Goal: Book appointment/travel/reservation

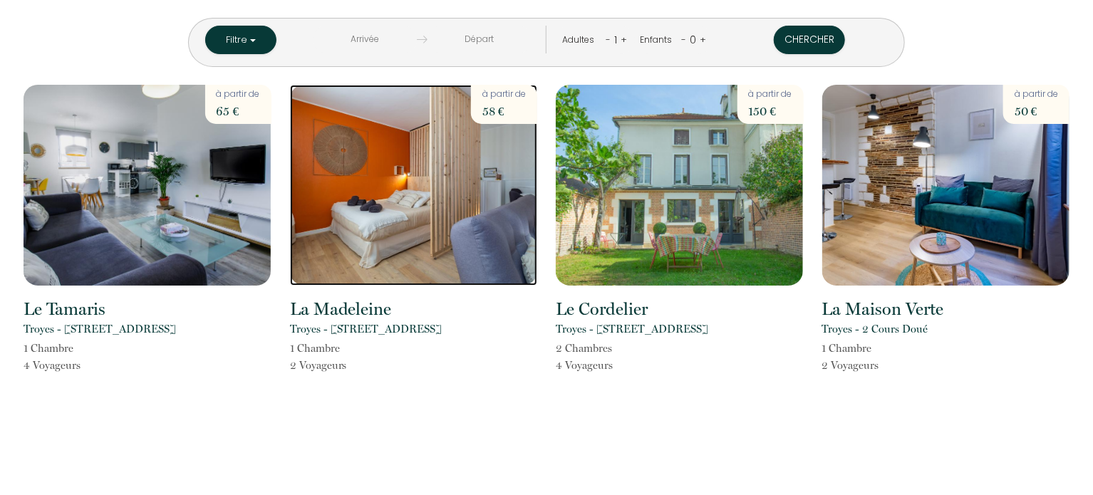
click at [407, 231] on img at bounding box center [413, 185] width 247 height 201
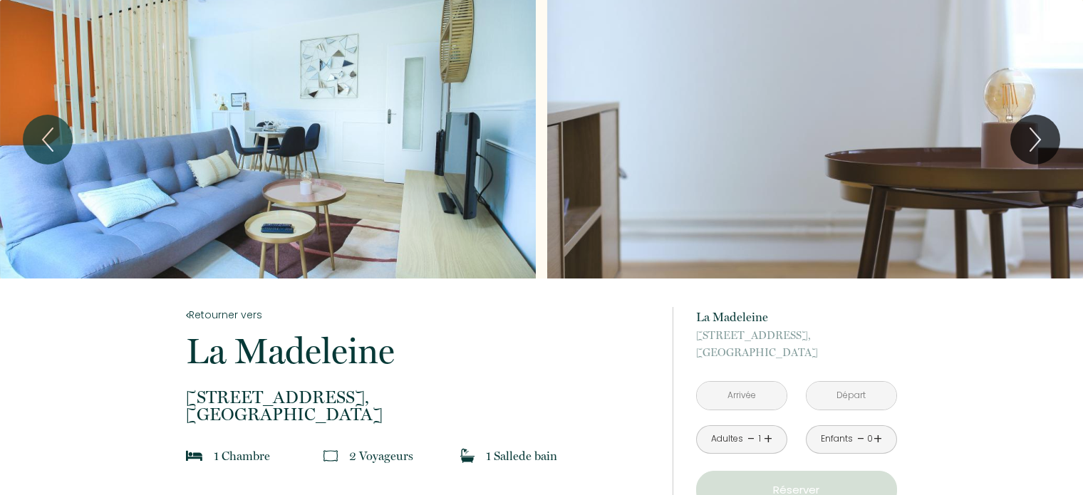
scroll to position [2, 0]
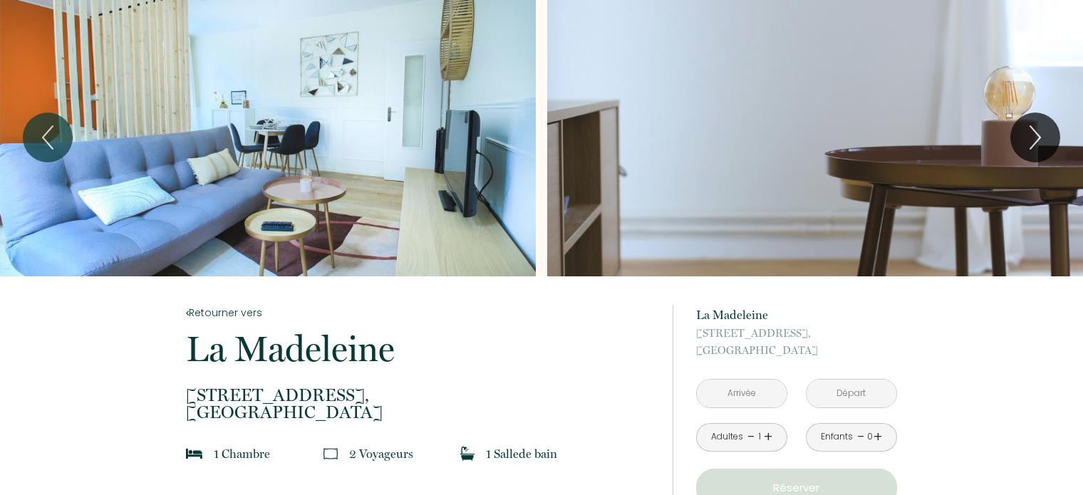
click at [455, 175] on div "Slideshow" at bounding box center [268, 137] width 536 height 279
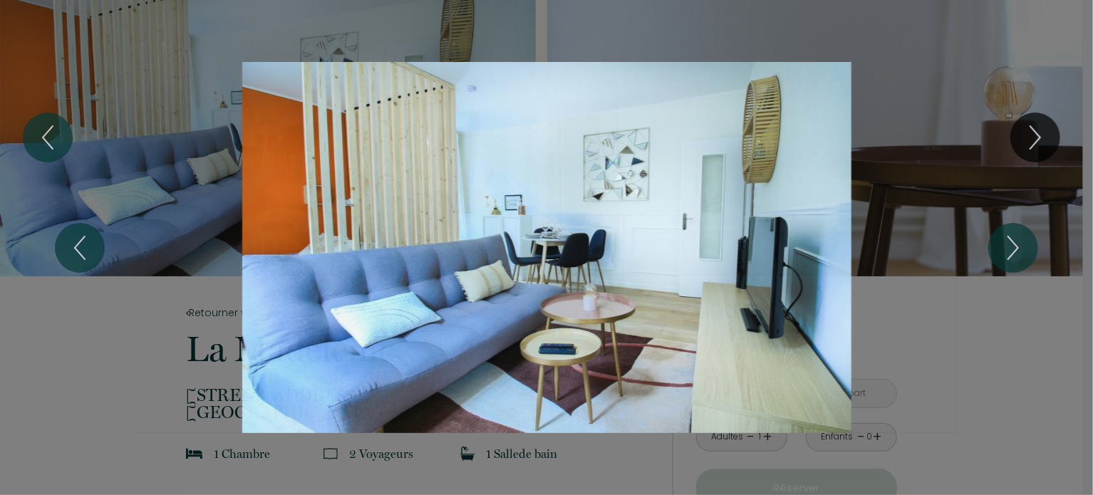
click at [1051, 180] on div "1 2 3 4 5 6 7 8 9 10" at bounding box center [546, 247] width 1093 height 495
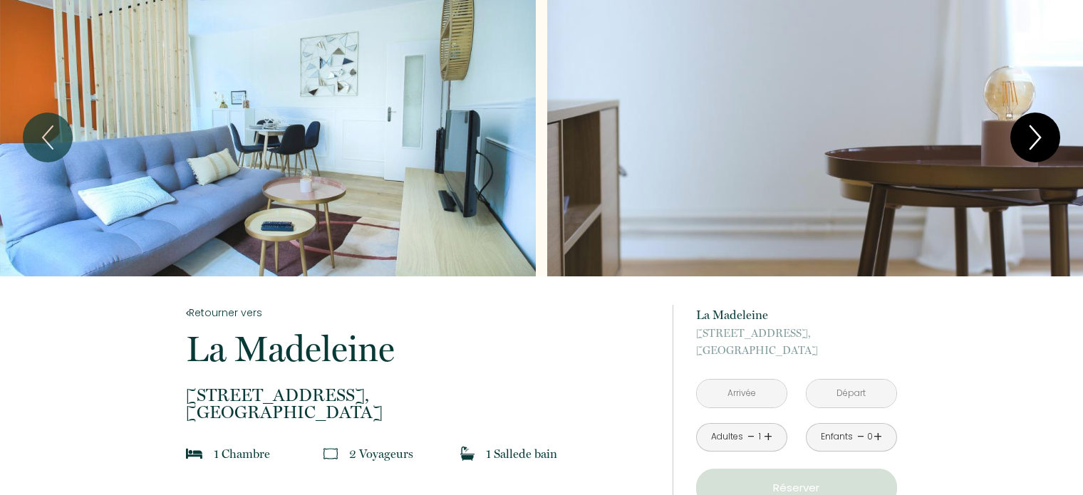
click at [1049, 134] on icon "Next" at bounding box center [1035, 137] width 30 height 43
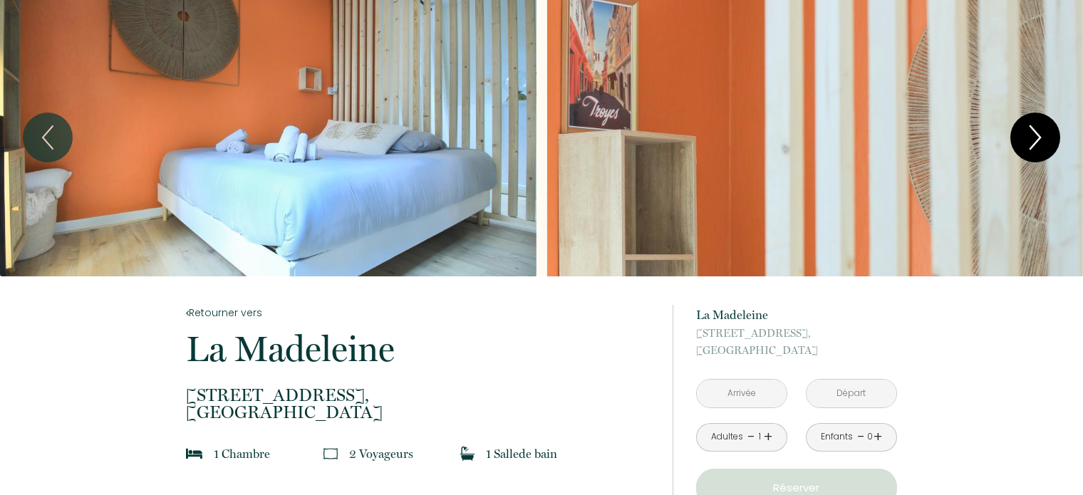
click at [1049, 134] on icon "Next" at bounding box center [1035, 137] width 30 height 43
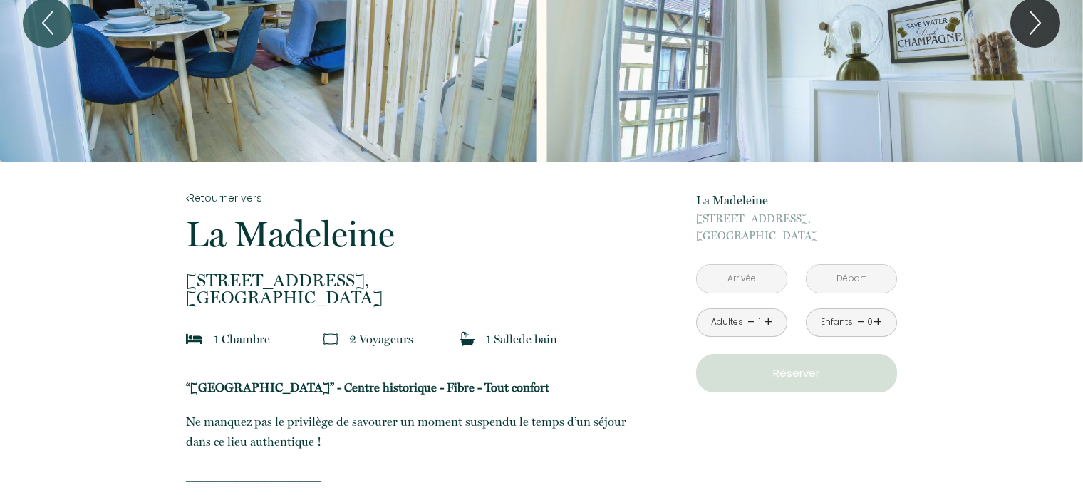
scroll to position [0, 0]
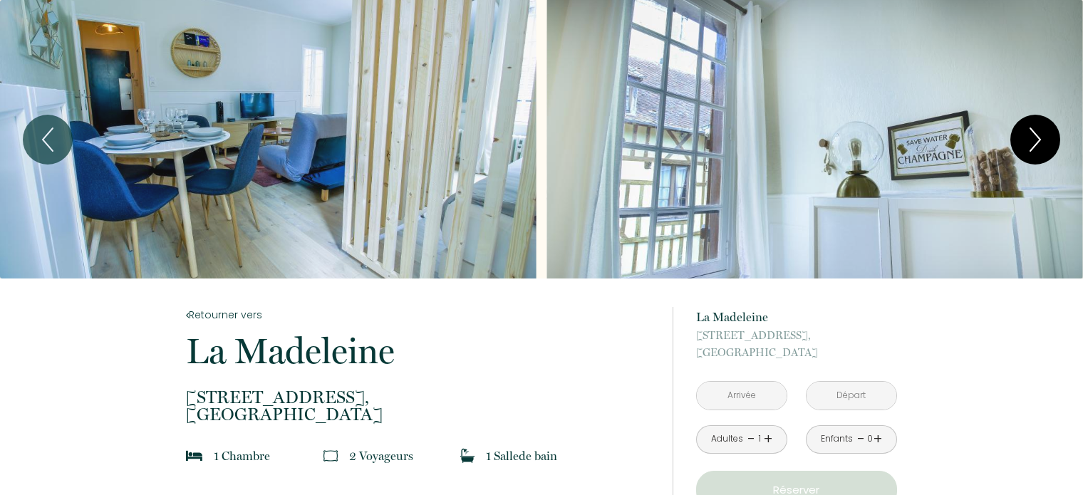
click at [1051, 128] on button "Next" at bounding box center [1035, 140] width 50 height 50
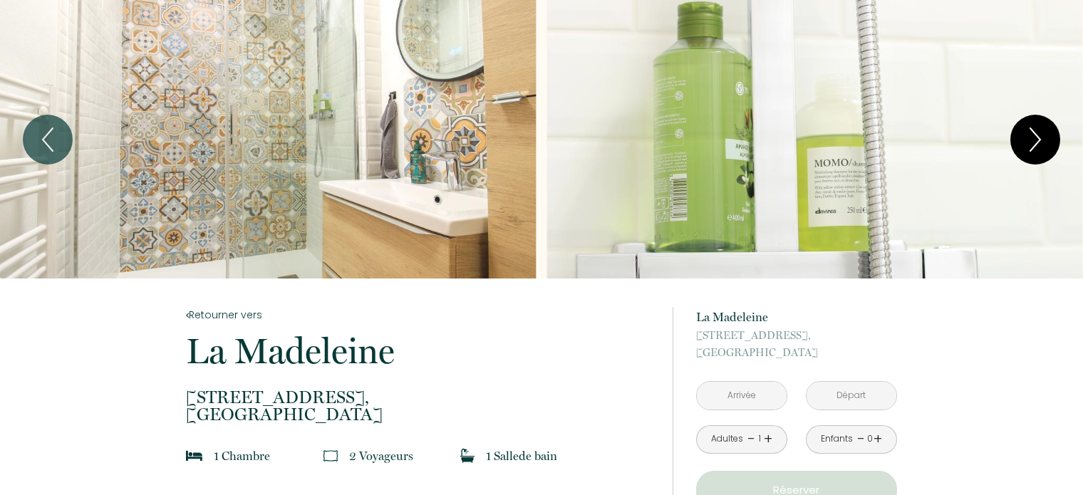
click at [1051, 128] on button "Next" at bounding box center [1035, 140] width 50 height 50
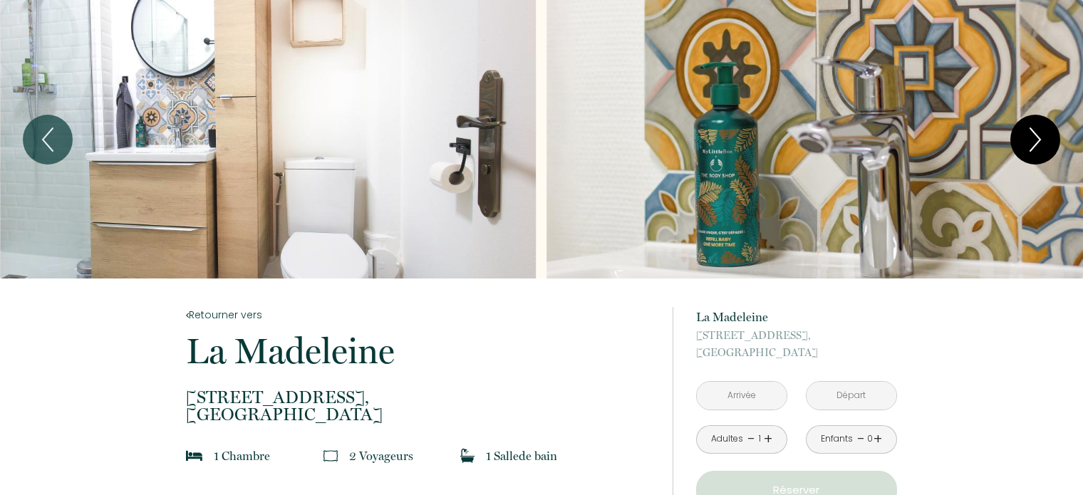
click at [1051, 128] on button "Next" at bounding box center [1035, 140] width 50 height 50
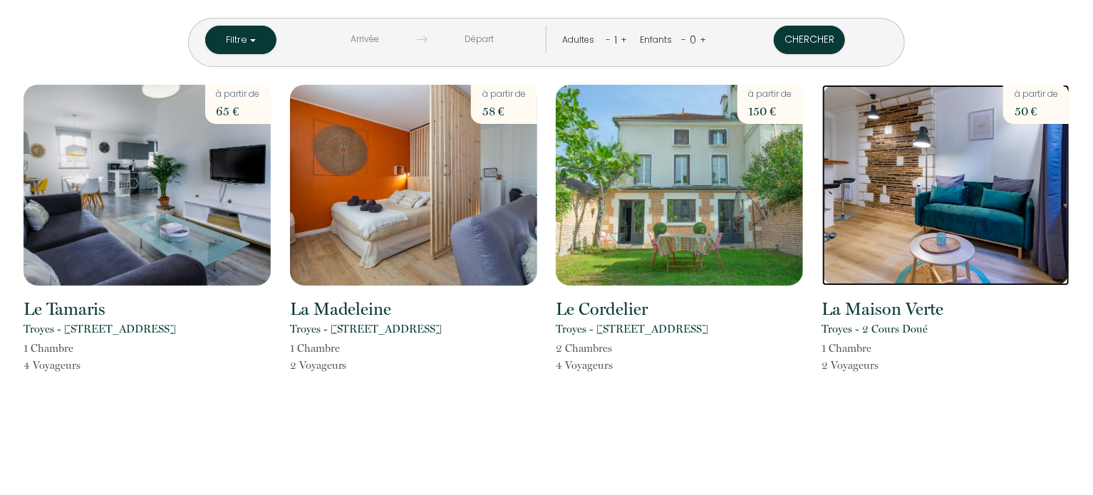
click at [914, 243] on img at bounding box center [945, 185] width 247 height 201
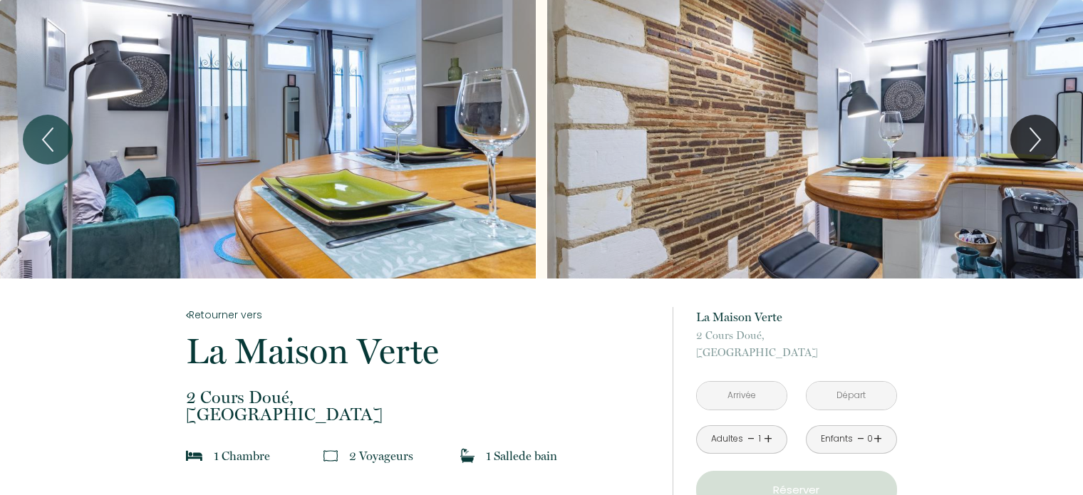
click at [399, 58] on div "Slideshow" at bounding box center [268, 139] width 536 height 279
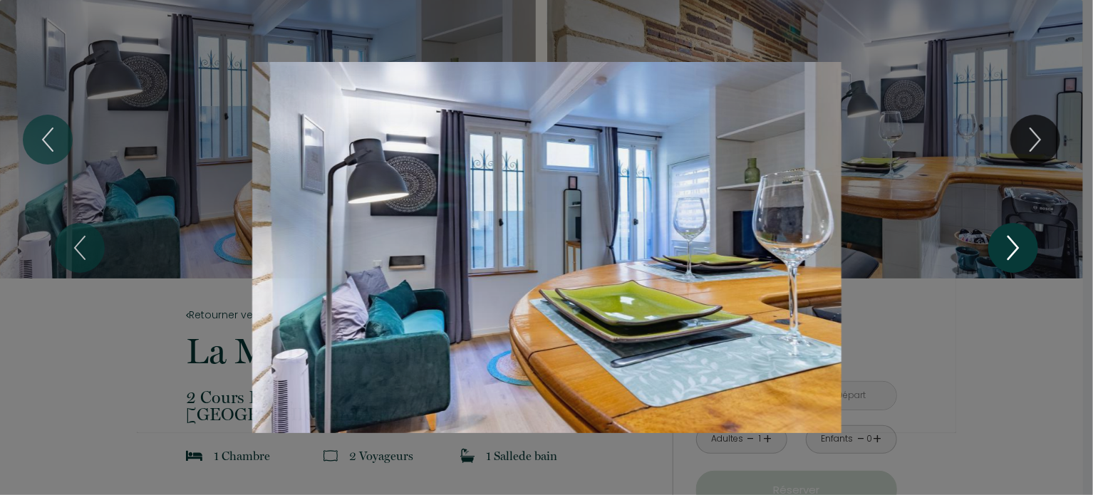
click at [1015, 256] on icon "Next" at bounding box center [1013, 248] width 30 height 43
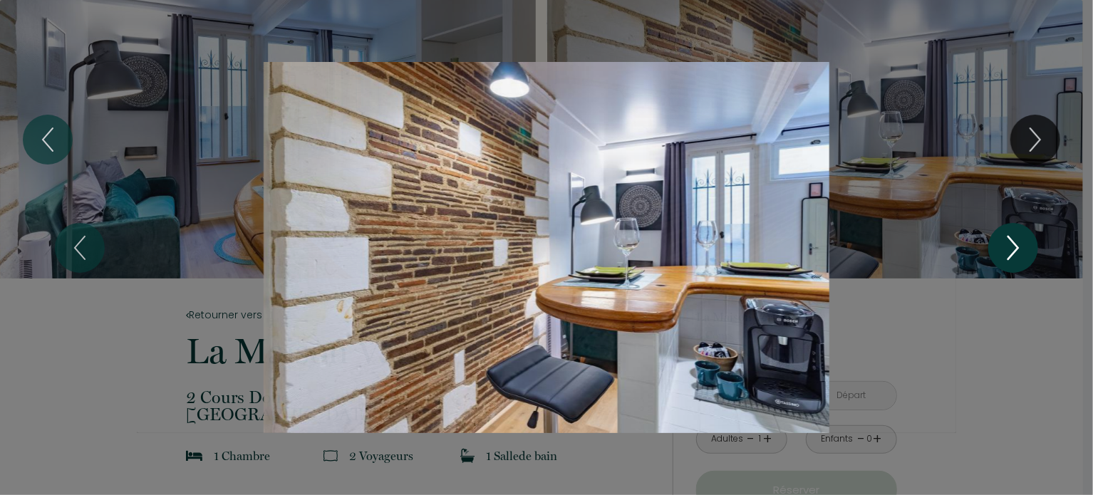
click at [1015, 256] on icon "Next" at bounding box center [1013, 248] width 30 height 43
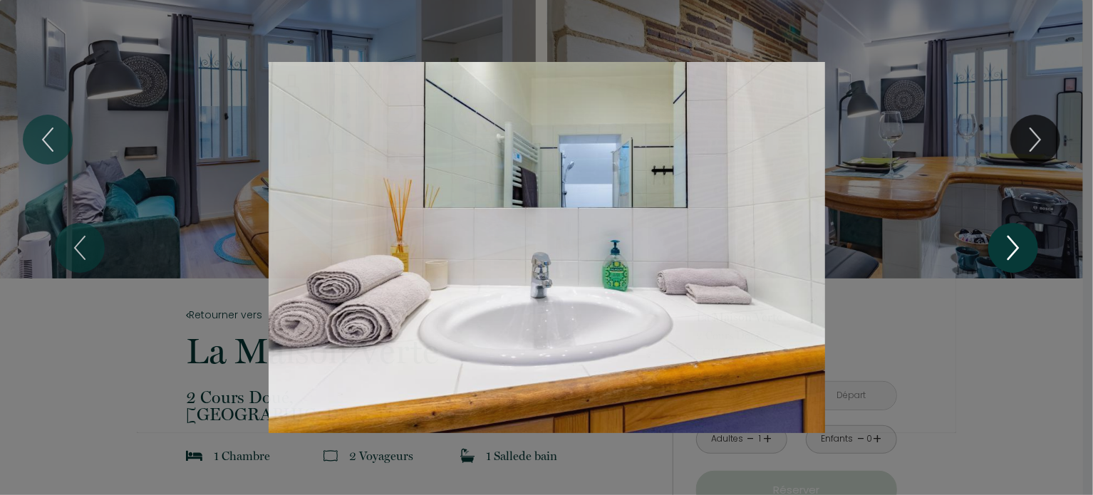
click at [1015, 256] on icon "Next" at bounding box center [1013, 248] width 30 height 43
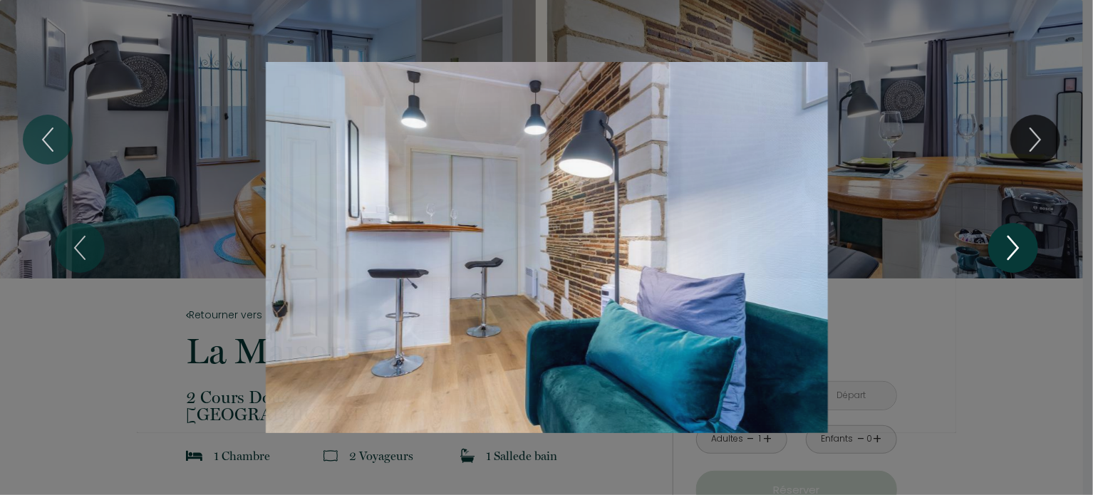
click at [1015, 256] on icon "Next" at bounding box center [1013, 248] width 30 height 43
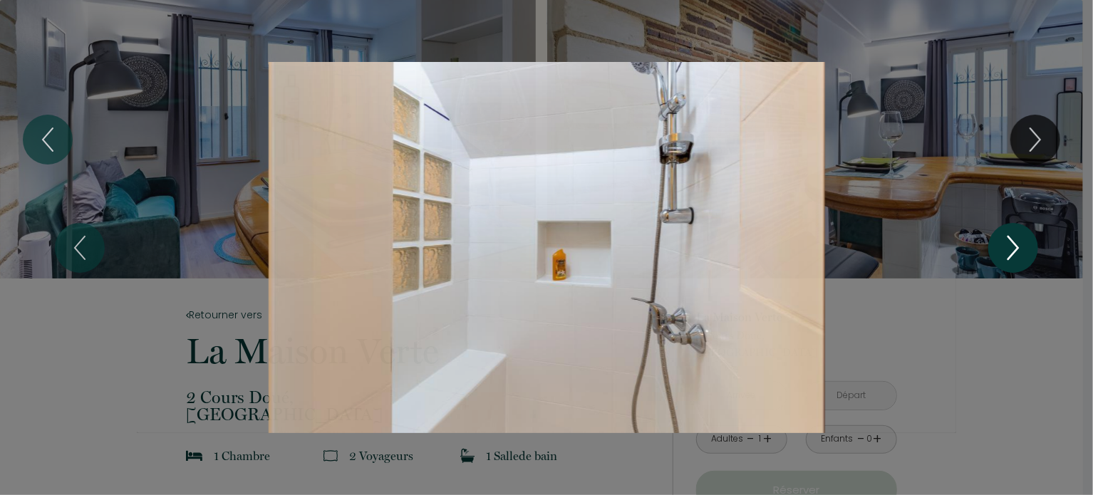
click at [1015, 256] on icon "Next" at bounding box center [1013, 248] width 30 height 43
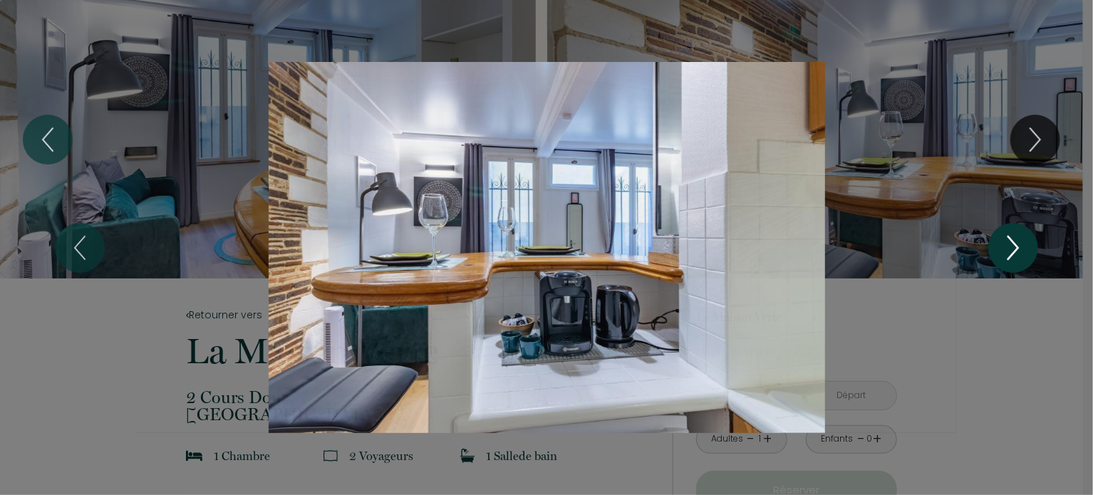
click at [1015, 256] on icon "Next" at bounding box center [1013, 248] width 30 height 43
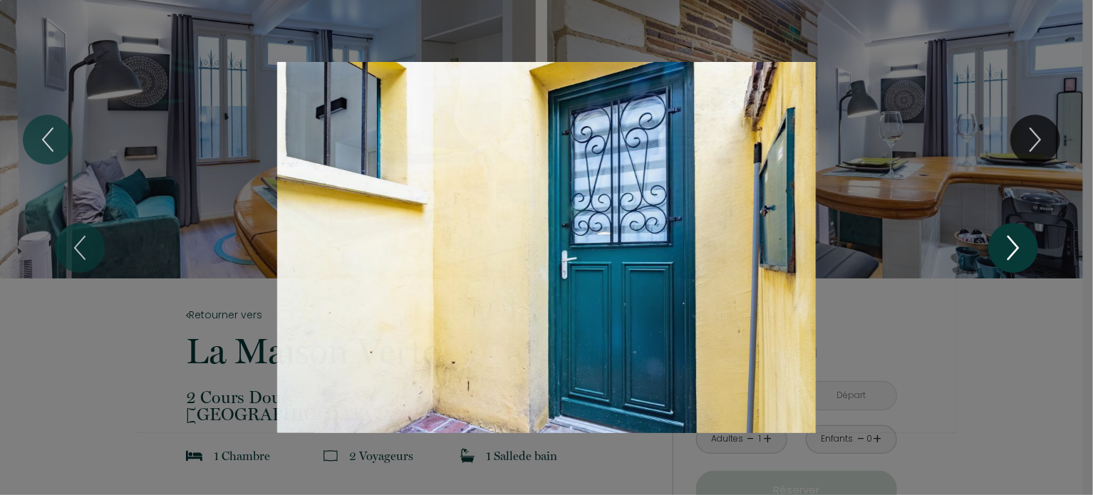
click at [1015, 256] on icon "Next" at bounding box center [1013, 248] width 30 height 43
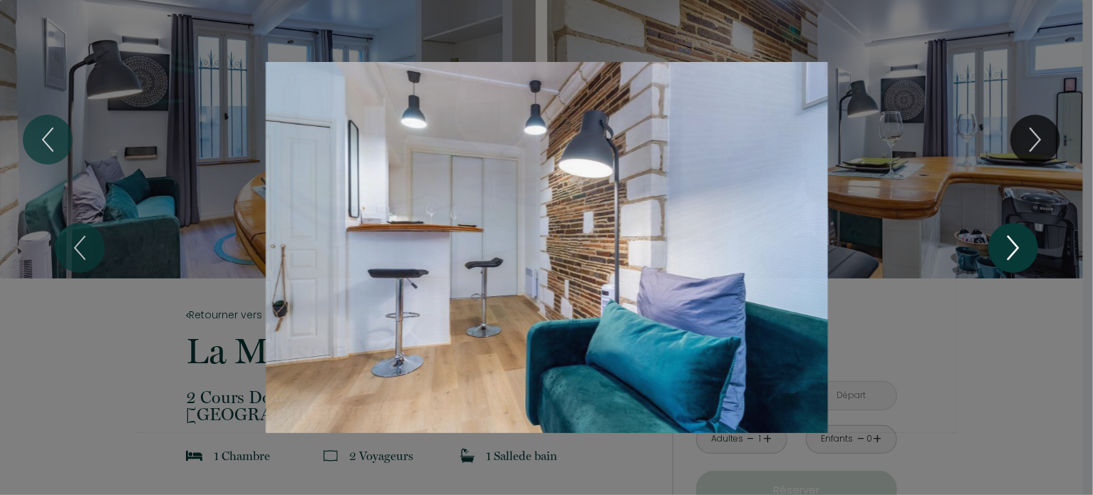
click at [1015, 256] on icon "Next" at bounding box center [1013, 248] width 30 height 43
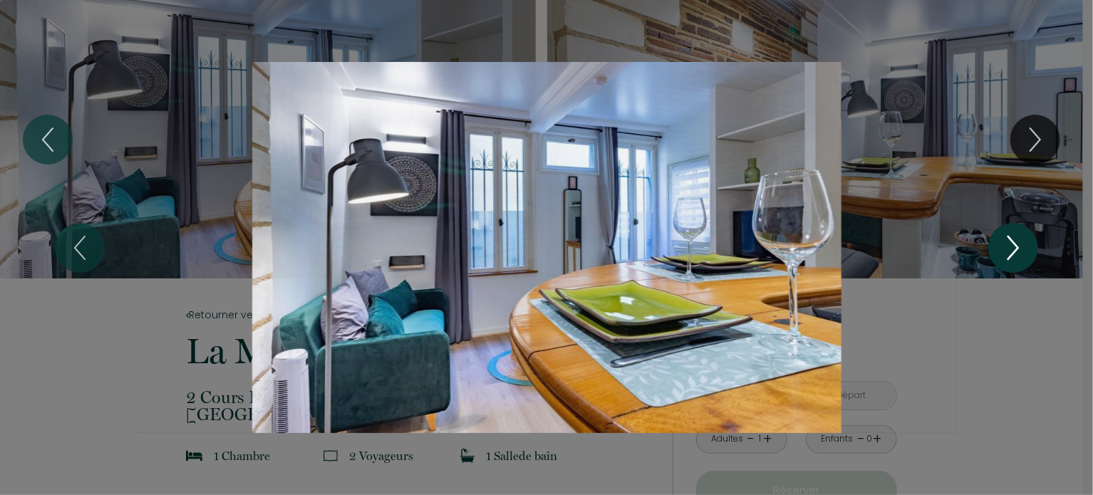
click at [1015, 256] on icon "Next" at bounding box center [1013, 248] width 30 height 43
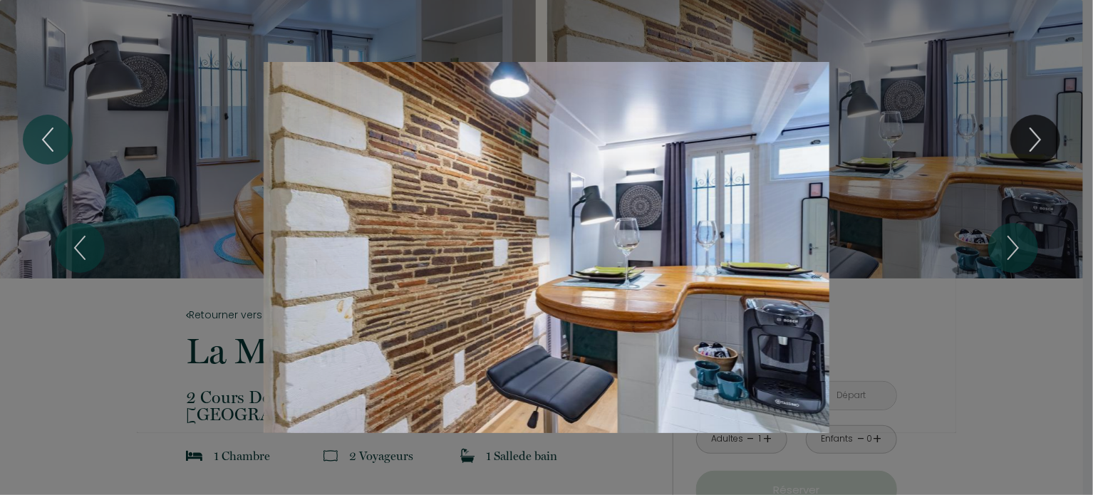
click at [993, 57] on div "1 2 3 4 5 6 7 8" at bounding box center [546, 247] width 1093 height 495
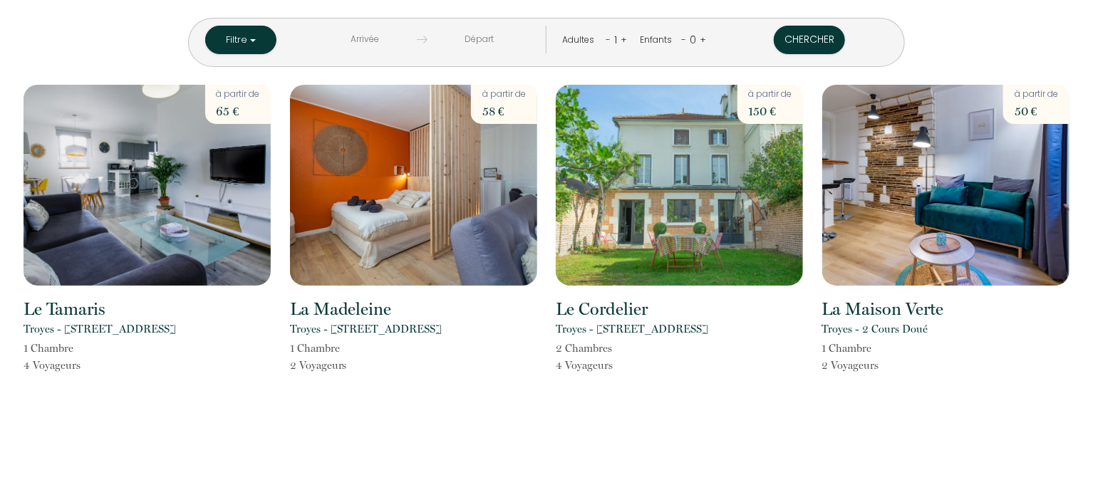
click at [417, 39] on input "text" at bounding box center [365, 40] width 104 height 28
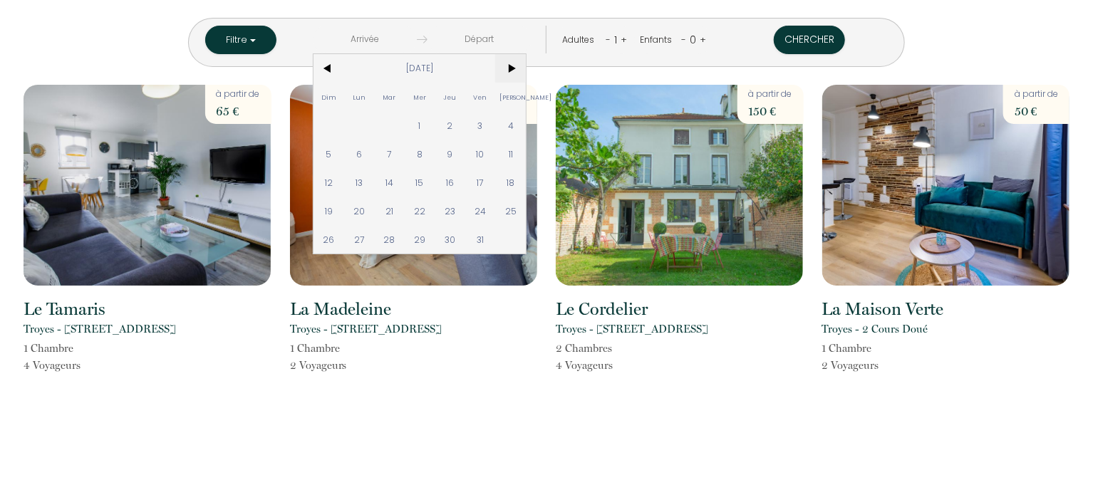
click at [526, 66] on span ">" at bounding box center [510, 68] width 31 height 28
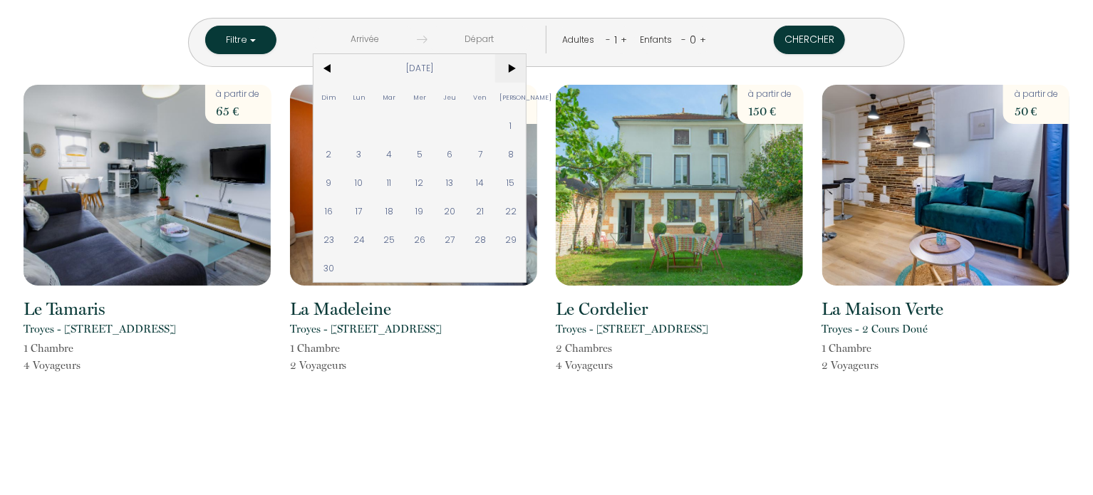
click at [526, 66] on span ">" at bounding box center [510, 68] width 31 height 28
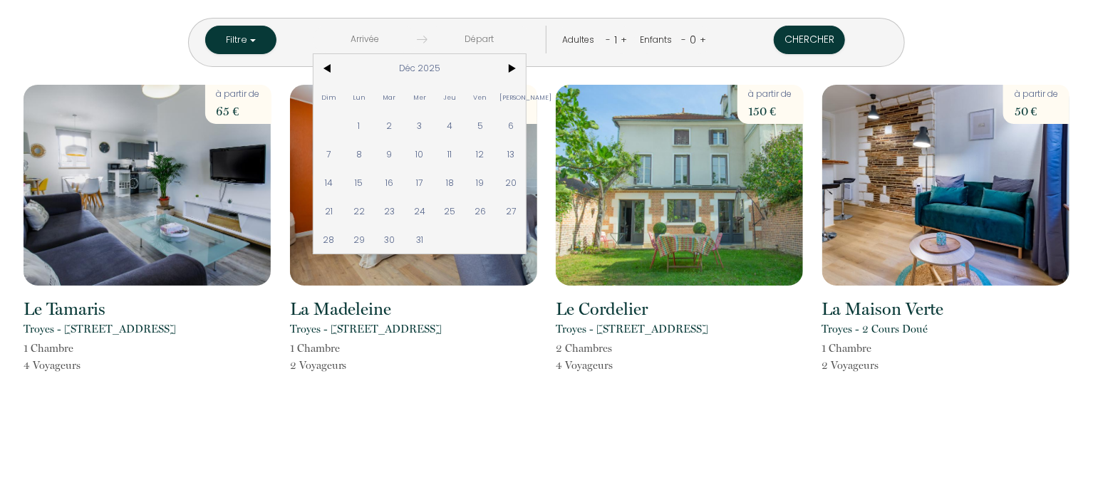
click at [696, 450] on div "Filtre LOFT < [DATE] > Dim Lun Mar Mer Jeu Ven Sam 1 2 3 4 5 6 7 8 9 10 11 12 1…" at bounding box center [546, 247] width 1093 height 495
